Goal: Task Accomplishment & Management: Use online tool/utility

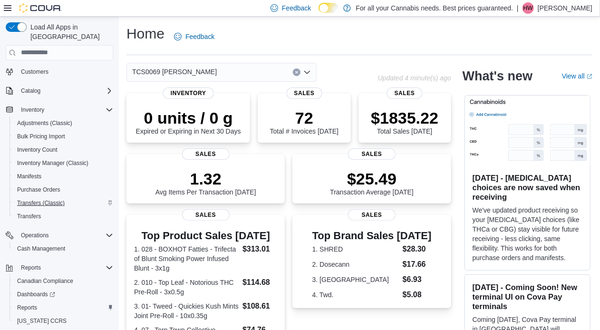
scroll to position [69, 0]
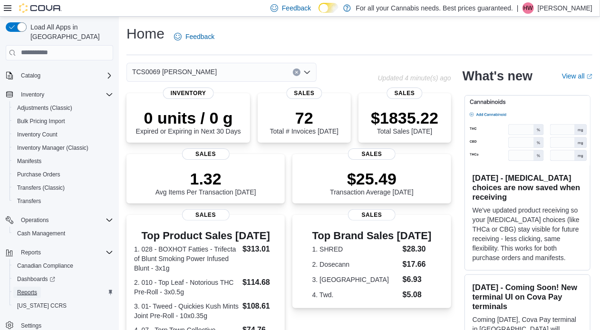
click at [27, 289] on span "Reports" at bounding box center [27, 293] width 20 height 8
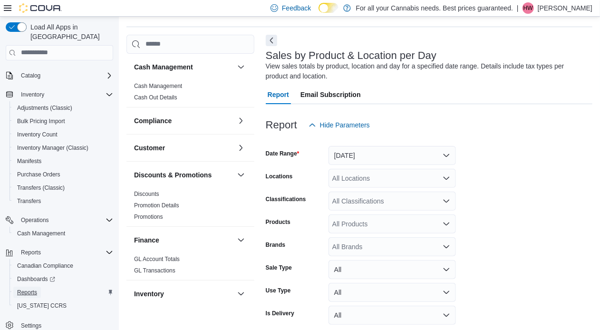
scroll to position [32, 0]
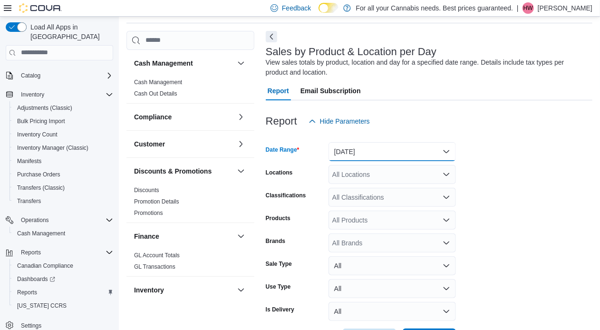
click at [422, 148] on button "Yesterday" at bounding box center [393, 151] width 128 height 19
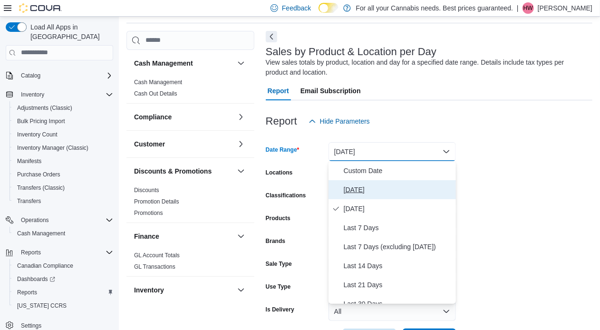
click at [402, 193] on span "Today" at bounding box center [398, 189] width 108 height 11
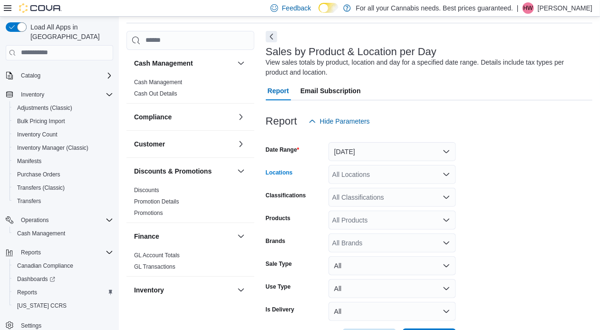
click at [397, 177] on div "All Locations" at bounding box center [393, 174] width 128 height 19
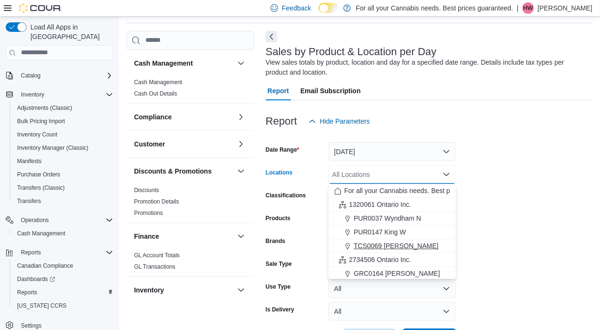
click at [398, 240] on button "TCS0069 Macdonell" at bounding box center [393, 246] width 128 height 14
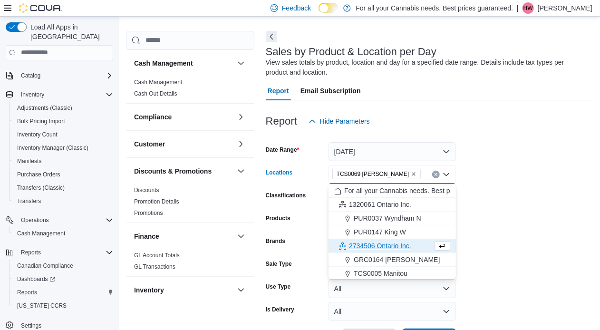
click at [526, 214] on form "Date Range Today Locations TCS0069 Macdonell Combo box. Selected. TCS0069 Macdo…" at bounding box center [429, 239] width 327 height 217
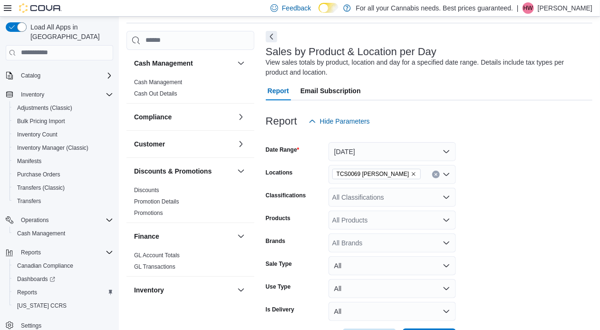
scroll to position [68, 0]
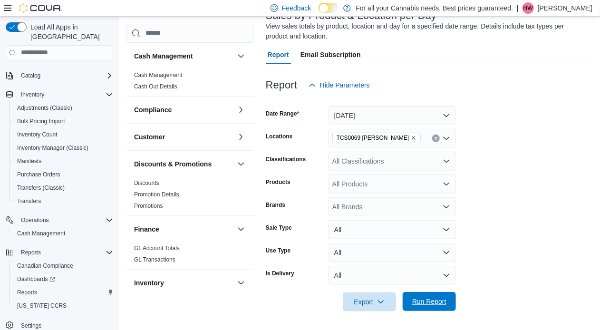
click at [429, 302] on span "Run Report" at bounding box center [430, 302] width 34 height 10
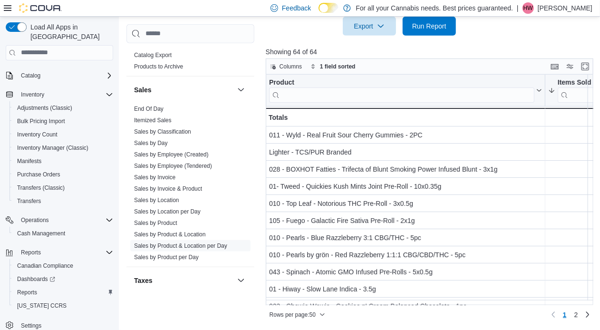
scroll to position [555, 0]
click at [158, 105] on link "End Of Day" at bounding box center [149, 107] width 30 height 7
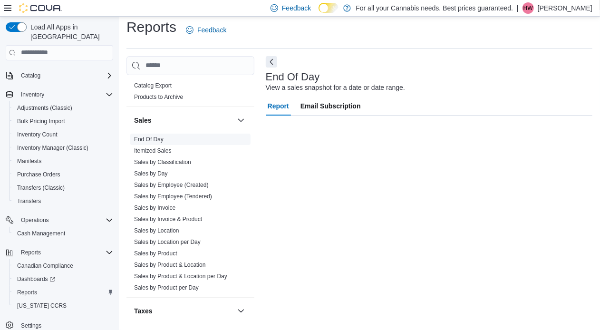
scroll to position [7, 0]
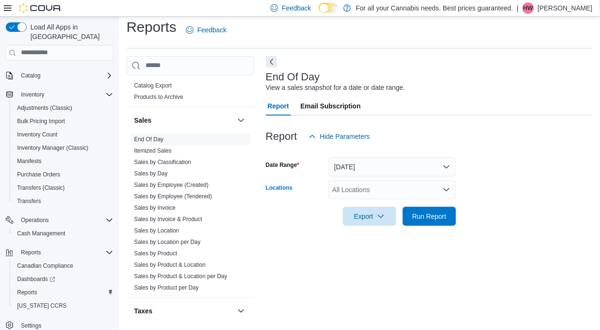
click at [341, 187] on div "All Locations" at bounding box center [393, 189] width 128 height 19
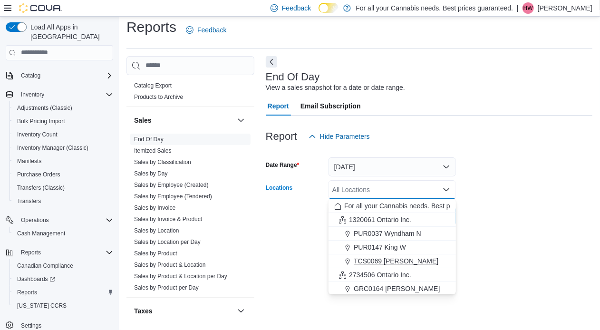
click at [383, 265] on span "TCS0069 Macdonell" at bounding box center [396, 261] width 85 height 10
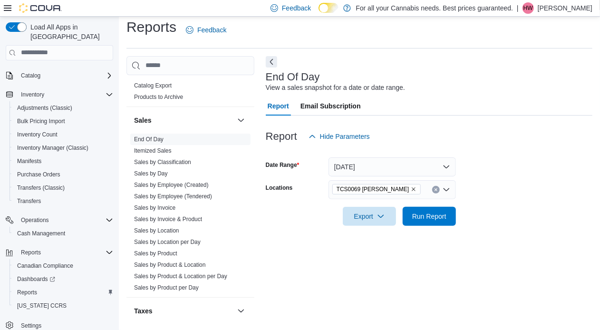
click at [486, 236] on div at bounding box center [429, 231] width 327 height 11
click at [441, 221] on span "Run Report" at bounding box center [430, 216] width 42 height 19
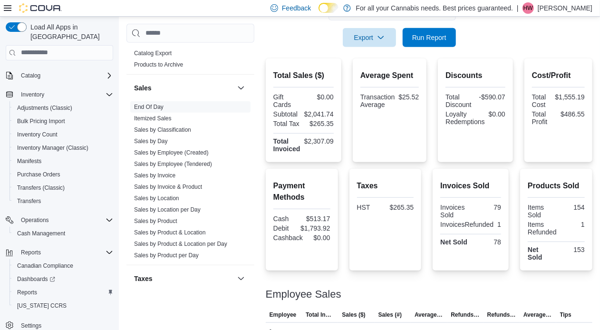
scroll to position [186, 0]
click at [421, 33] on span "Run Report" at bounding box center [430, 37] width 34 height 10
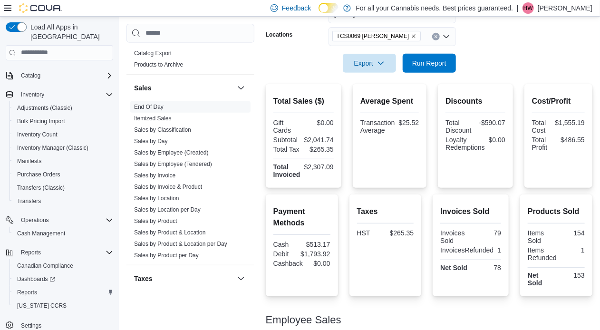
scroll to position [159, 0]
click at [370, 59] on span "Export" at bounding box center [370, 63] width 42 height 19
